Goal: Find specific page/section: Find specific page/section

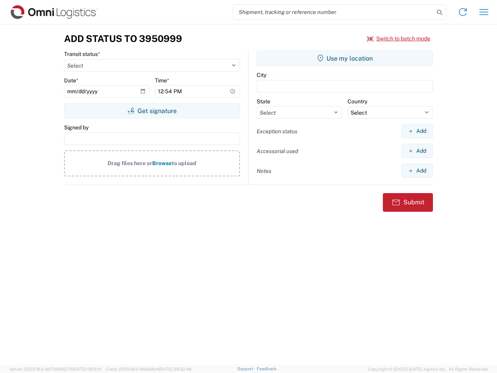
click at [333, 12] on input "search" at bounding box center [333, 12] width 201 height 15
click at [439, 12] on icon at bounding box center [439, 12] width 11 height 11
click at [463, 12] on icon at bounding box center [462, 12] width 12 height 12
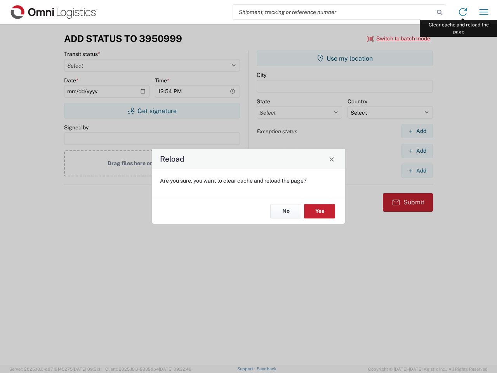
click at [484, 12] on div "Reload Are you sure, you want to clear cache and reload the page? No Yes" at bounding box center [248, 186] width 497 height 373
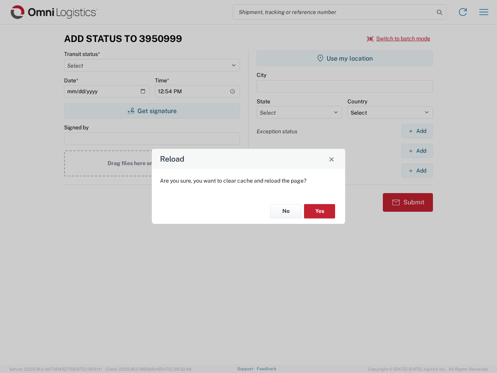
click at [399, 38] on div "Reload Are you sure, you want to clear cache and reload the page? No Yes" at bounding box center [248, 186] width 497 height 373
click at [152, 111] on div "Reload Are you sure, you want to clear cache and reload the page? No Yes" at bounding box center [248, 186] width 497 height 373
click at [345, 58] on div "Reload Are you sure, you want to clear cache and reload the page? No Yes" at bounding box center [248, 186] width 497 height 373
click at [417, 131] on div "Reload Are you sure, you want to clear cache and reload the page? No Yes" at bounding box center [248, 186] width 497 height 373
click at [417, 151] on div "Reload Are you sure, you want to clear cache and reload the page? No Yes" at bounding box center [248, 186] width 497 height 373
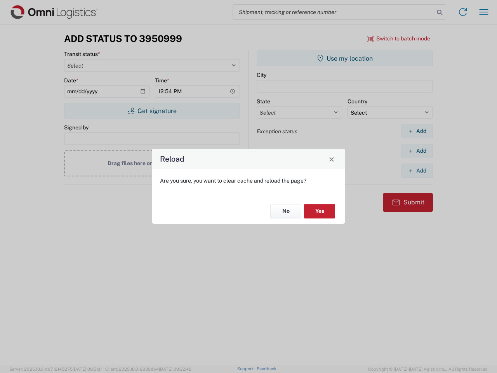
click at [417, 170] on div "Reload Are you sure, you want to clear cache and reload the page? No Yes" at bounding box center [248, 186] width 497 height 373
